Goal: Learn about a topic: Learn about a topic

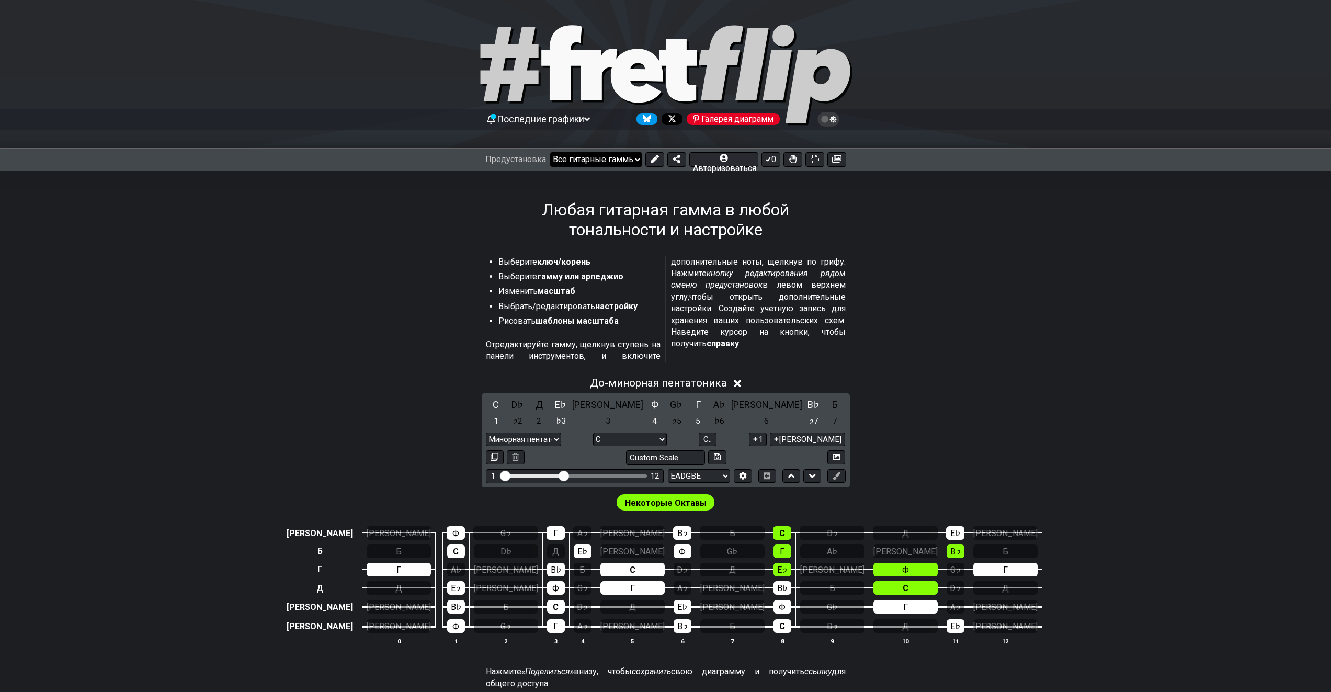
click at [597, 162] on select "Добро пожаловать в #fretflip! Начальная предустановка Пользовательский пресет М…" at bounding box center [596, 159] width 92 height 15
click at [831, 229] on h1 "Любая гитарная гамма в любой тональности и настройке" at bounding box center [666, 220] width 335 height 40
click at [639, 160] on select "Добро пожаловать в #fretflip! Начальная предустановка Пользовательский пресет М…" at bounding box center [596, 159] width 92 height 15
click at [956, 286] on section "Выберите ключ/корень Выберите гамму или арпеджио Изменить масштаб Выбрать/редак…" at bounding box center [666, 311] width 816 height 119
click at [431, 621] on font "[PERSON_NAME]" at bounding box center [399, 626] width 64 height 10
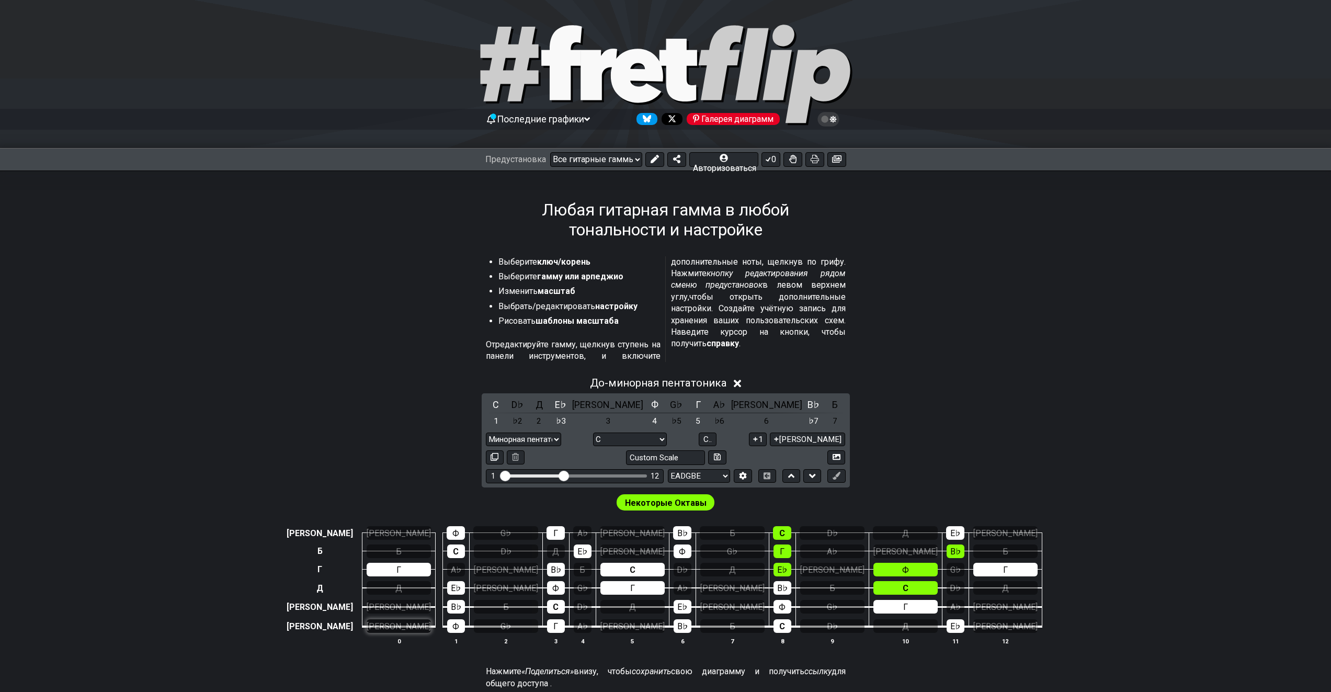
click at [431, 621] on font "[PERSON_NAME]" at bounding box center [399, 626] width 64 height 10
click at [430, 621] on font "[PERSON_NAME]" at bounding box center [399, 626] width 62 height 10
